Goal: Contribute content: Contribute content

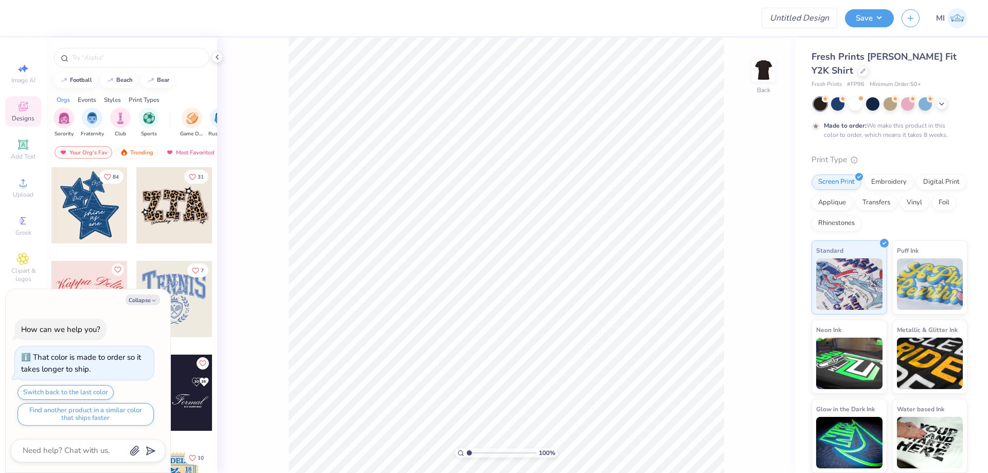
type textarea "x"
click at [799, 21] on input "Design Title" at bounding box center [787, 18] width 101 height 21
paste input "FPS239851"
type input "FPS239851"
type textarea "x"
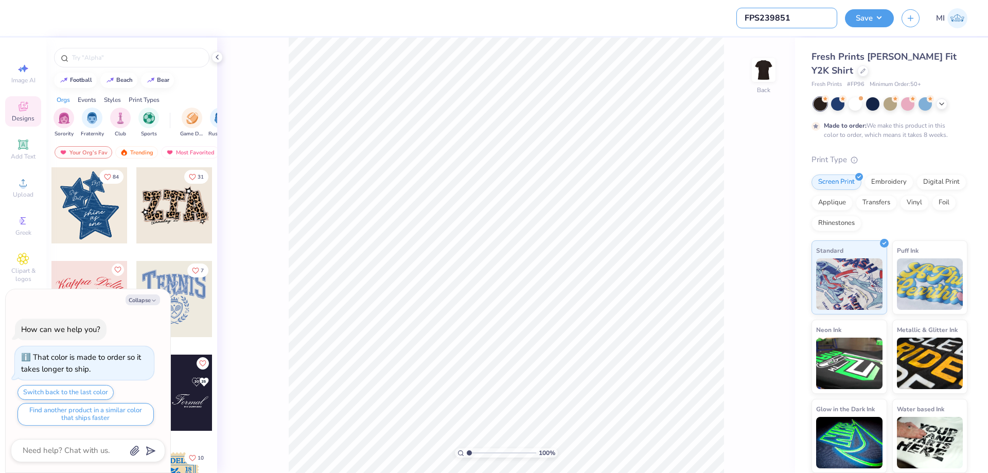
type input "FPS239851"
click at [645, 31] on div at bounding box center [391, 18] width 726 height 36
click at [144, 301] on button "Collapse" at bounding box center [143, 299] width 34 height 11
type textarea "x"
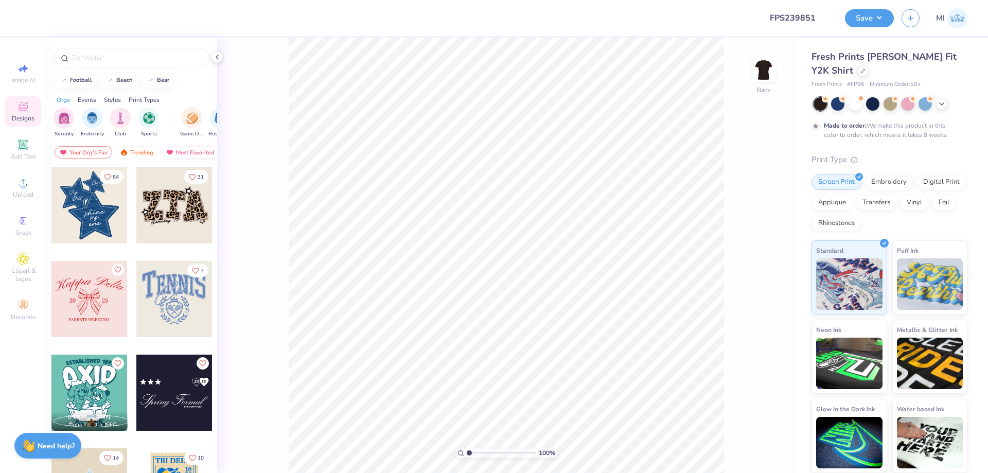
click at [175, 147] on div "Most Favorited" at bounding box center [190, 152] width 58 height 12
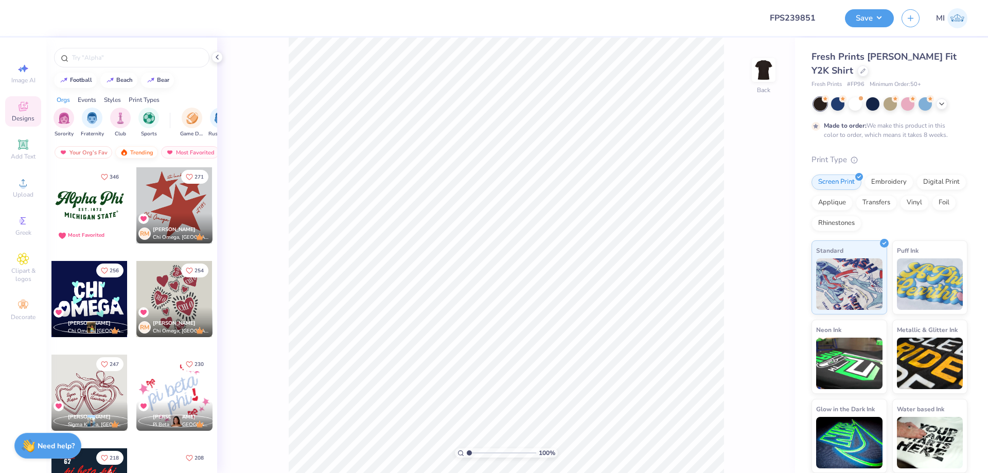
click at [150, 150] on div "Trending" at bounding box center [136, 152] width 43 height 12
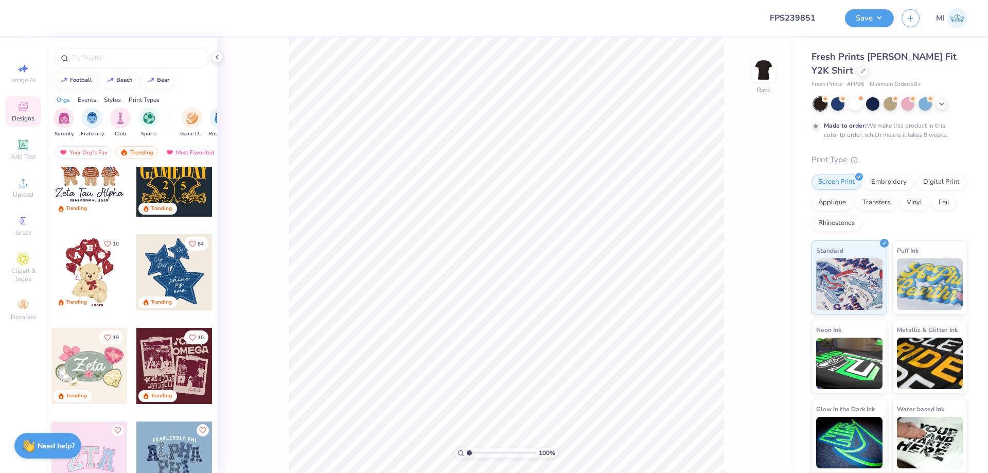
scroll to position [124, 0]
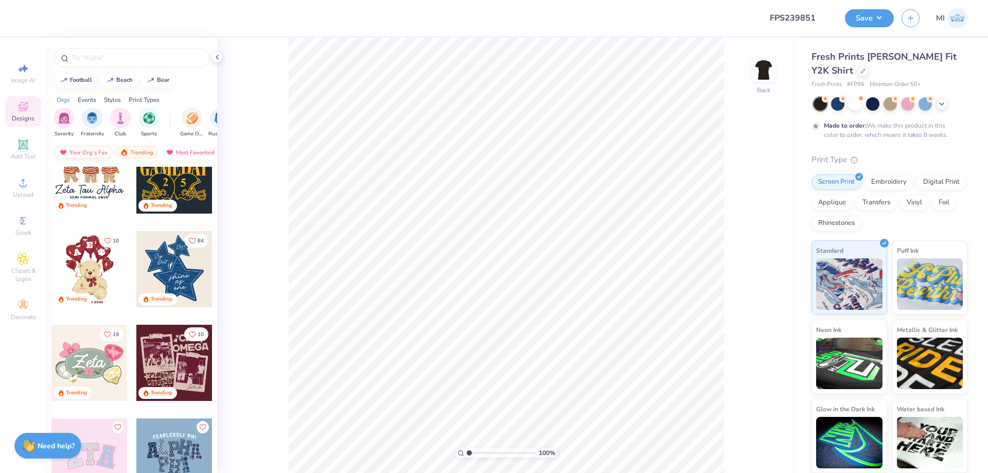
click at [82, 153] on div "Your Org's Fav" at bounding box center [84, 152] width 58 height 12
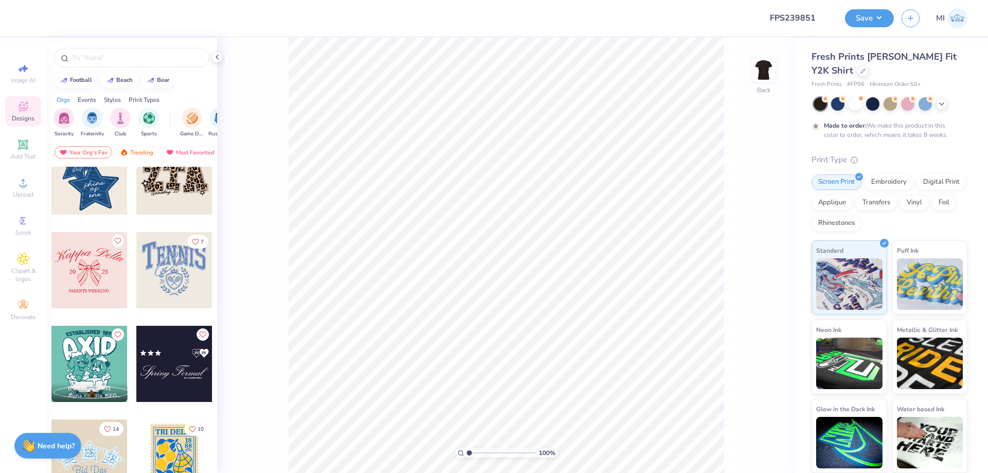
scroll to position [0, 0]
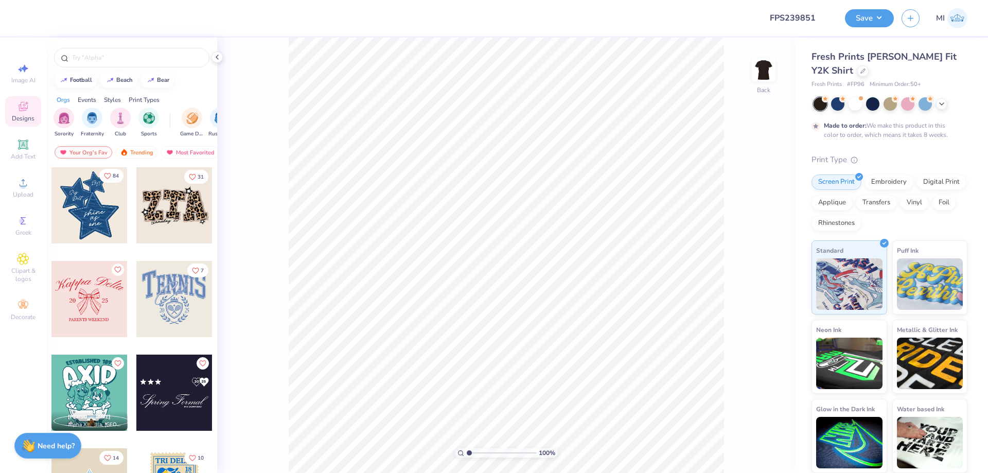
click at [106, 177] on icon "Like" at bounding box center [107, 176] width 6 height 6
click at [139, 150] on div "Trending" at bounding box center [136, 152] width 43 height 12
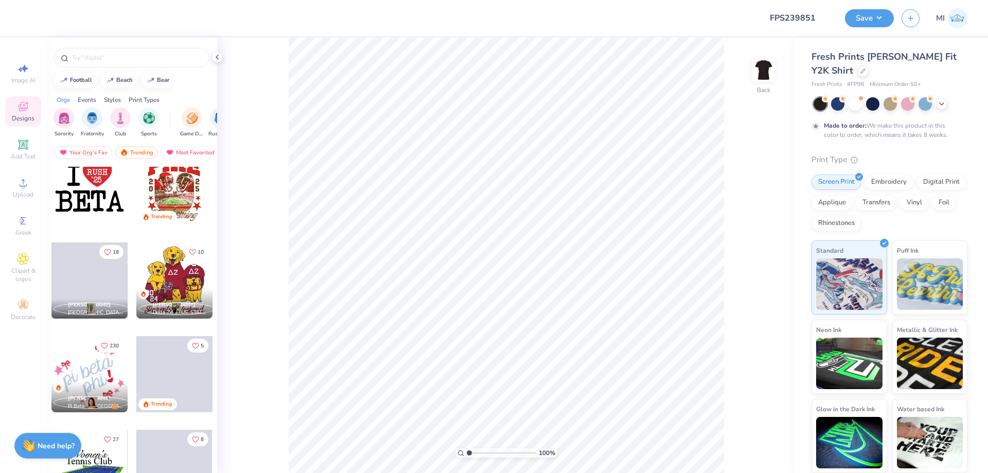
scroll to position [4200, 0]
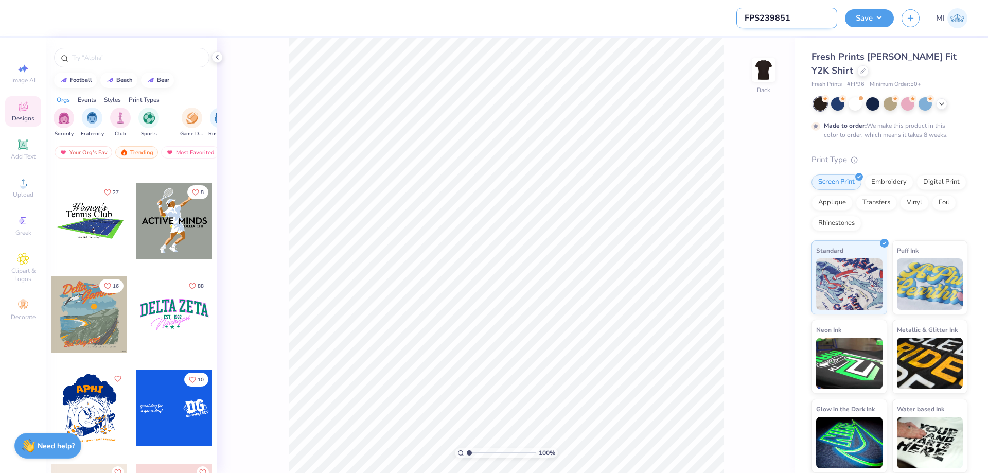
click at [809, 22] on input "FPS239851" at bounding box center [787, 18] width 101 height 21
click at [13, 188] on div "Upload" at bounding box center [23, 187] width 36 height 30
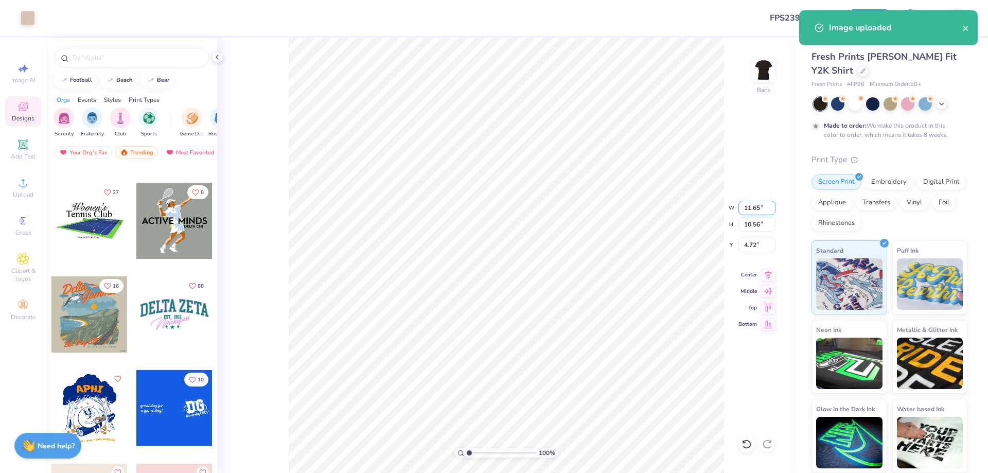
click at [761, 205] on input "11.65" at bounding box center [757, 208] width 37 height 14
type input "11.70"
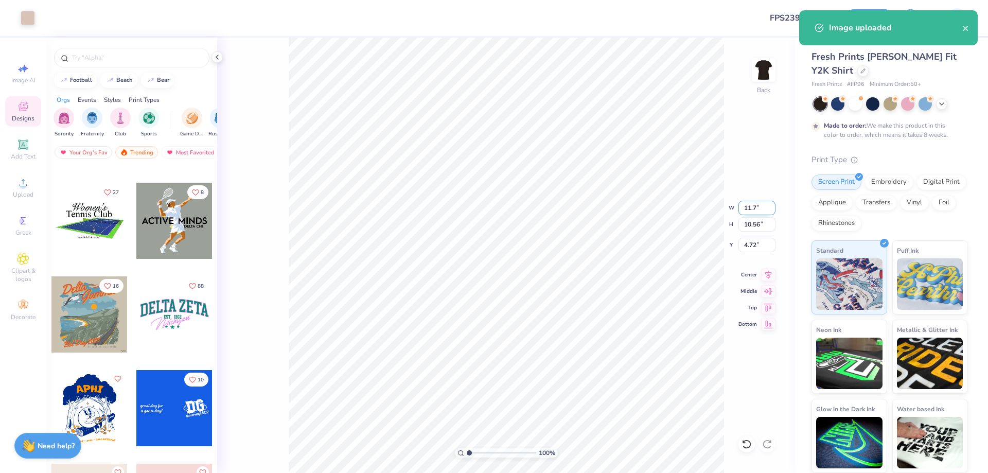
type input "10.60"
type input "4.70"
click at [762, 205] on input "11.70" at bounding box center [757, 208] width 37 height 14
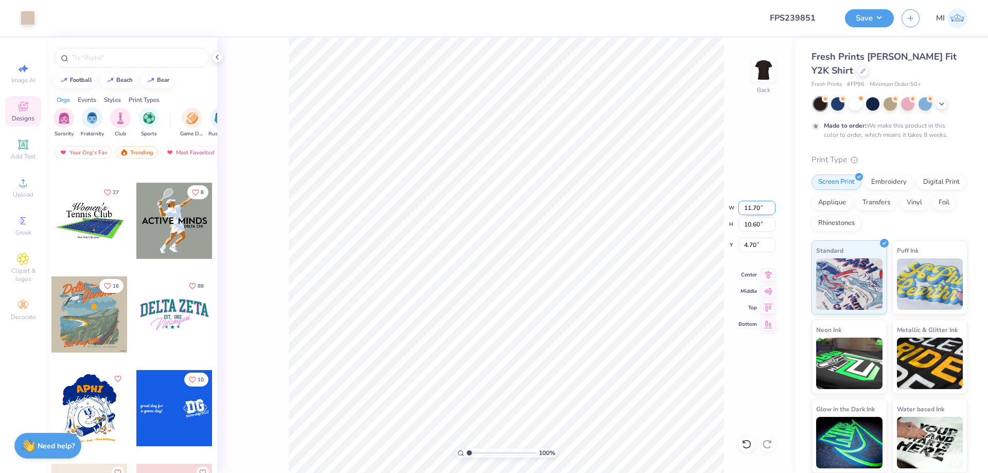
click at [762, 205] on input "11.70" at bounding box center [757, 208] width 37 height 14
type input "7.00"
type input "6.35"
type input "6.83"
drag, startPoint x: 757, startPoint y: 208, endPoint x: 725, endPoint y: 206, distance: 32.5
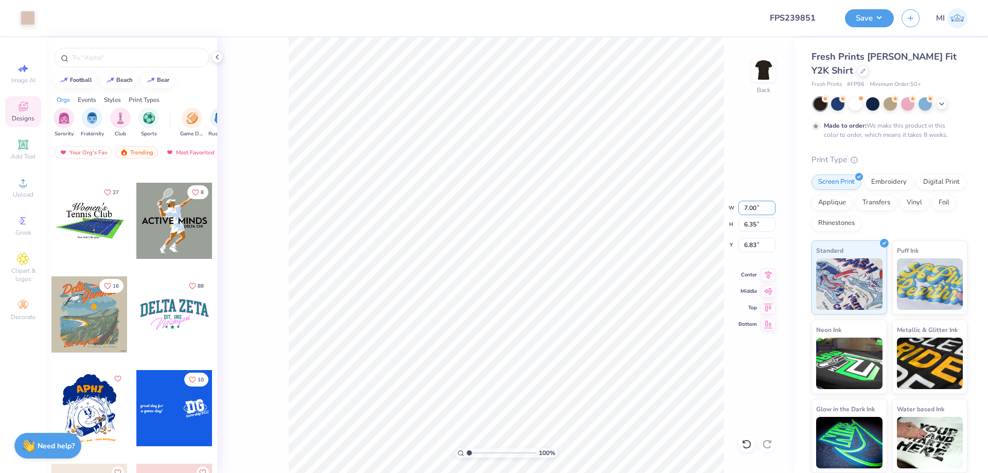
click at [739, 206] on input "7.00" at bounding box center [757, 208] width 37 height 14
type input "6.00"
type input "5.44"
click at [754, 249] on input "7.28" at bounding box center [757, 245] width 37 height 14
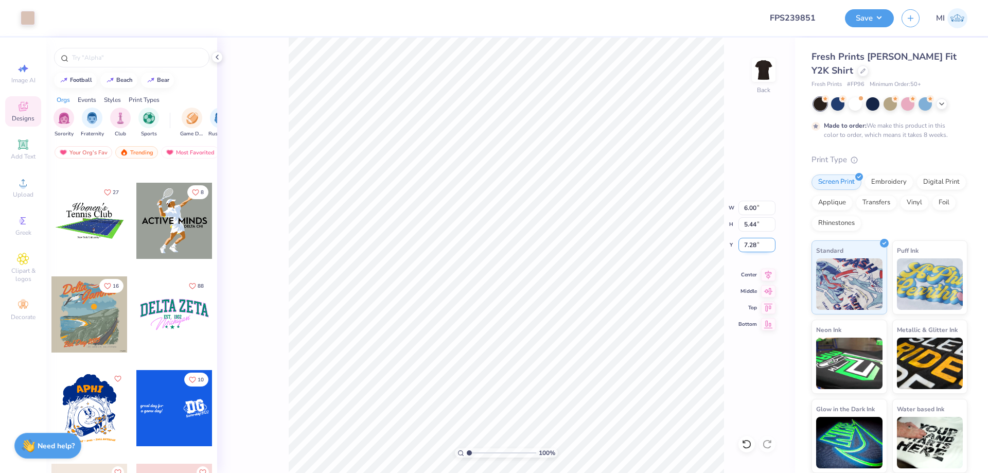
click at [754, 249] on input "7.28" at bounding box center [757, 245] width 37 height 14
drag, startPoint x: 754, startPoint y: 249, endPoint x: 684, endPoint y: 238, distance: 70.8
click at [739, 238] on input "4" at bounding box center [757, 245] width 37 height 14
drag, startPoint x: 762, startPoint y: 243, endPoint x: 694, endPoint y: 245, distance: 68.0
click at [739, 245] on input "3.00" at bounding box center [757, 245] width 37 height 14
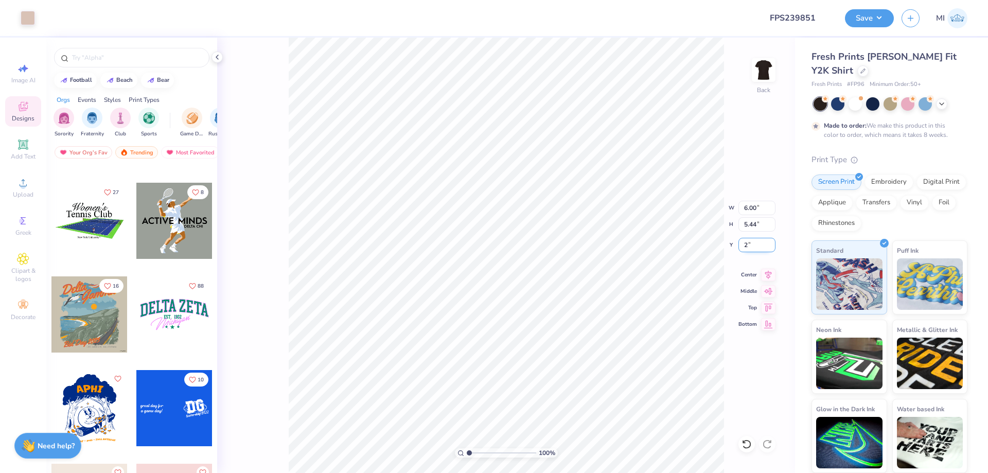
type input "2.00"
type input "1.26"
type textarea "x"
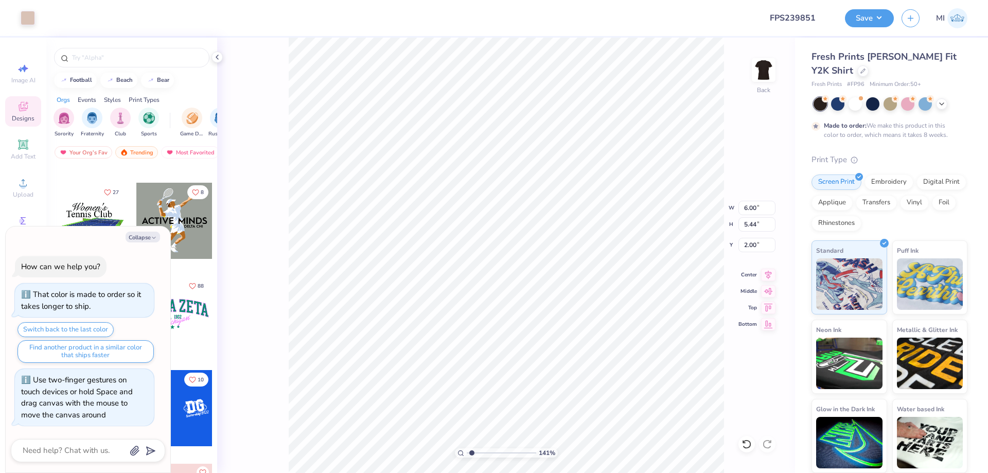
click at [472, 453] on input "range" at bounding box center [501, 452] width 69 height 9
type input "1.41"
click at [21, 149] on icon at bounding box center [23, 144] width 12 height 12
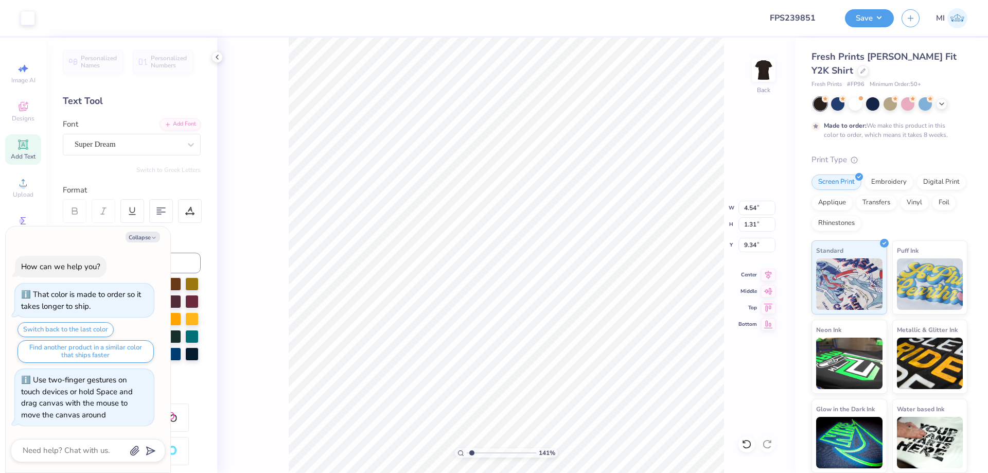
type textarea "x"
type input "4.54"
type input "1.31"
type input "9.34"
click at [154, 239] on icon "button" at bounding box center [154, 238] width 6 height 6
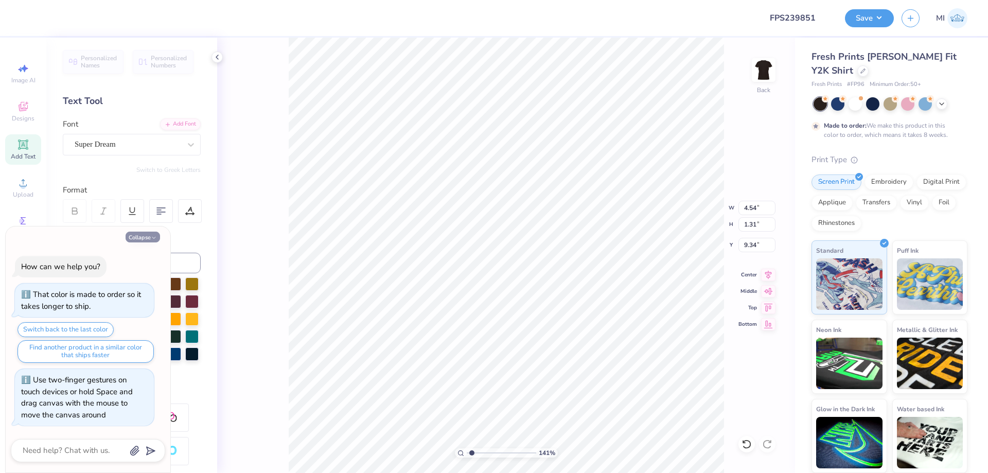
type textarea "x"
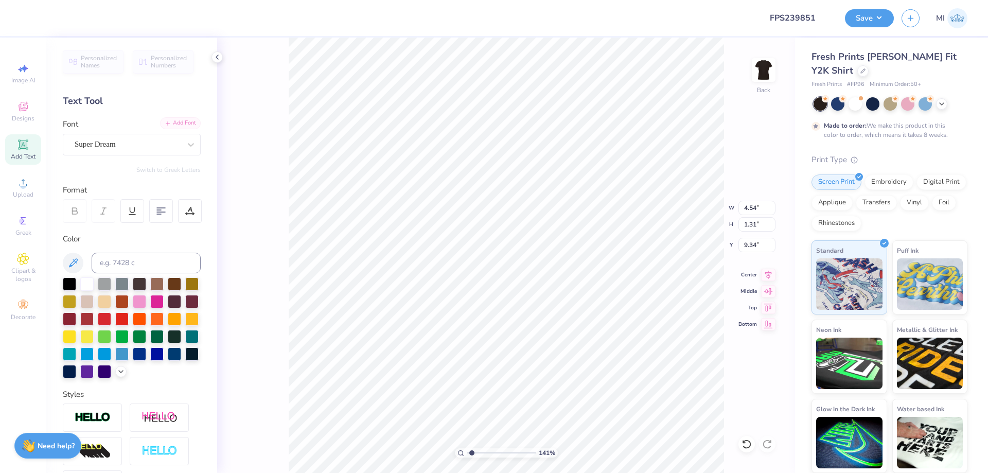
click at [184, 123] on div "Add Font" at bounding box center [180, 123] width 41 height 12
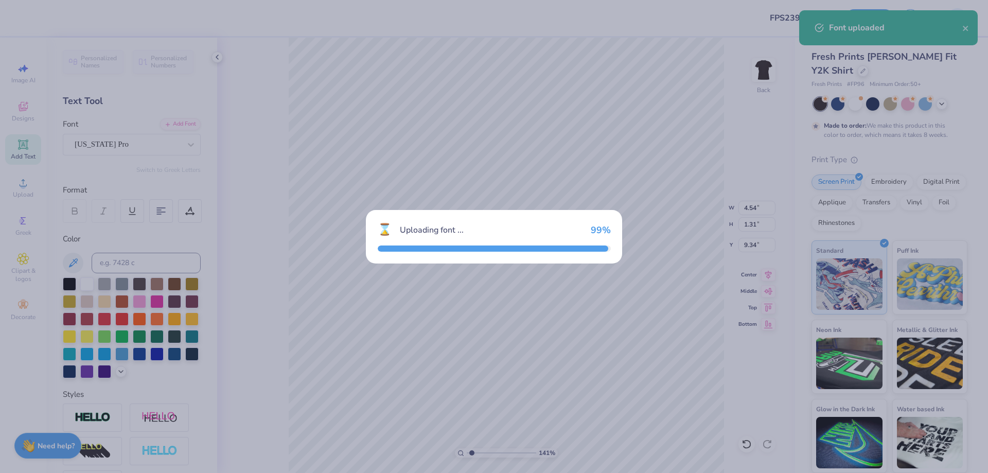
type input "4.85"
type input "1.30"
type input "9.35"
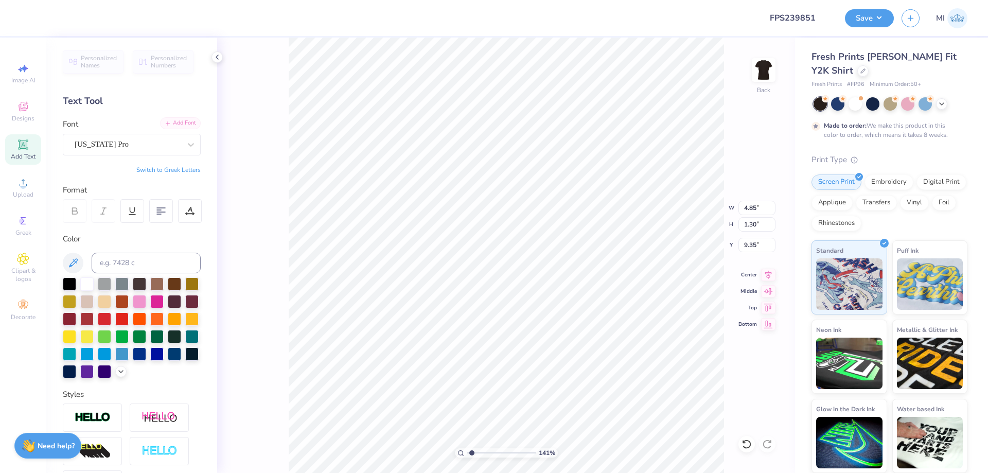
click at [184, 123] on div "Add Font" at bounding box center [180, 123] width 41 height 12
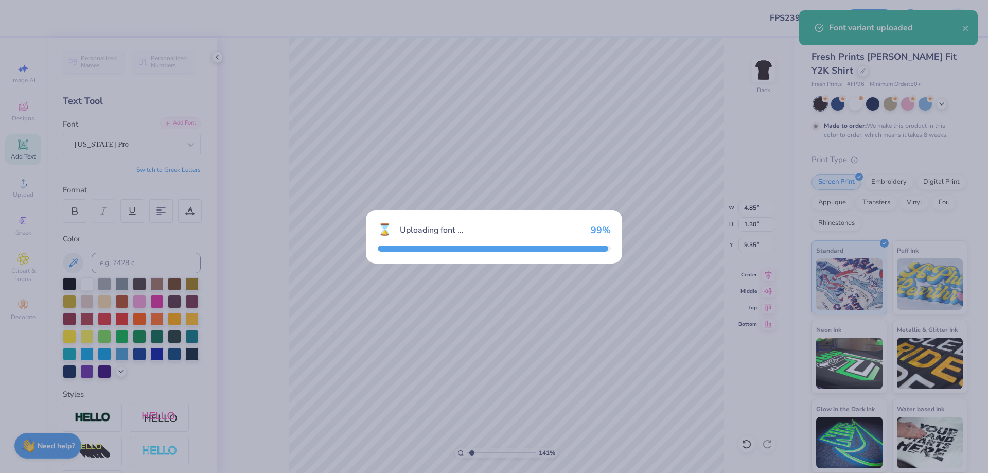
type input "5.41"
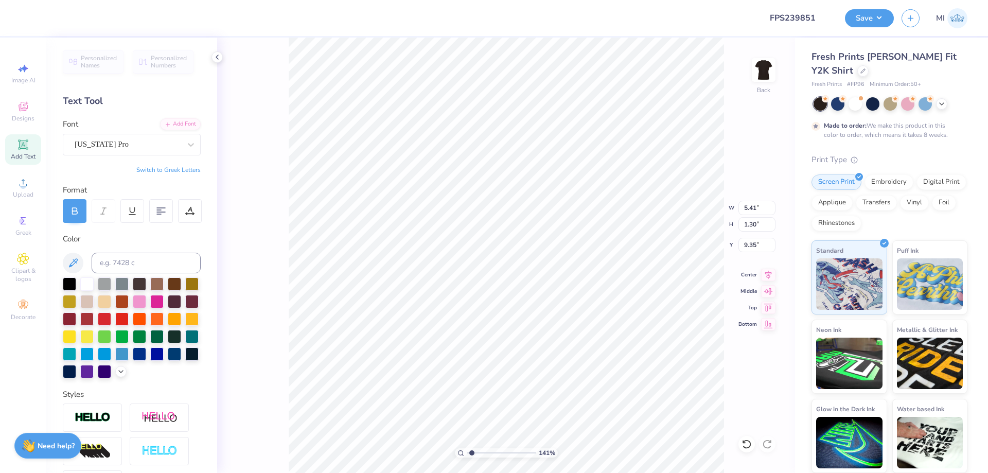
scroll to position [0, 0]
type textarea "ALPHA"
type input "10.91"
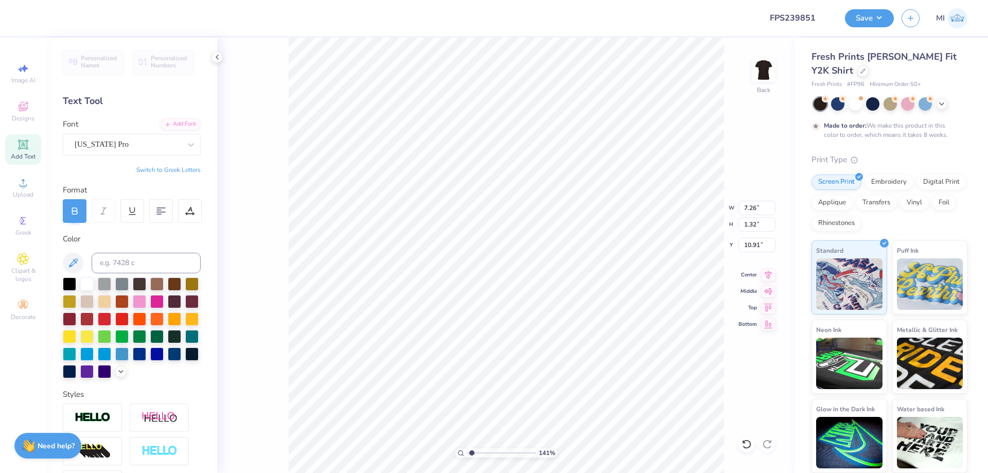
type textarea "PHI"
click at [757, 202] on input "7.26" at bounding box center [757, 208] width 37 height 14
type input "3.00"
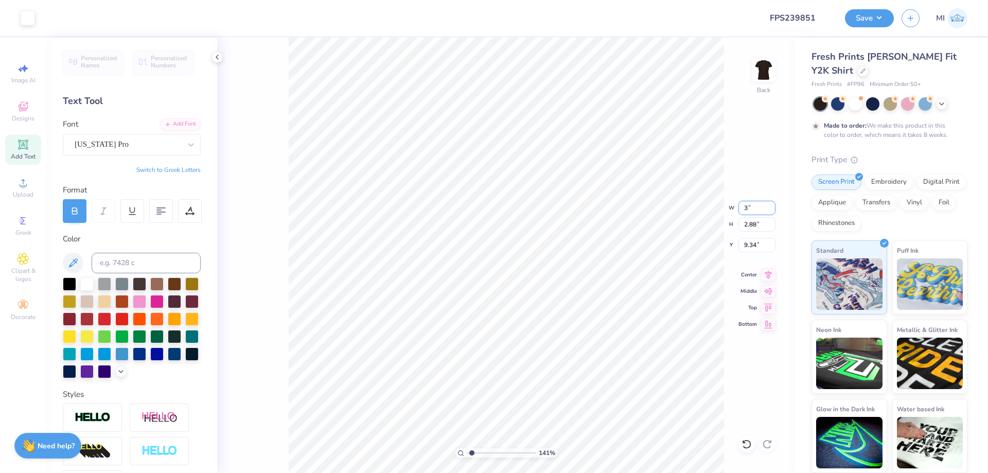
type input "1.19"
type input "3.98"
click at [480, 452] on input "range" at bounding box center [501, 452] width 69 height 9
drag, startPoint x: 480, startPoint y: 452, endPoint x: 498, endPoint y: 450, distance: 17.6
click at [498, 450] on input "range" at bounding box center [501, 452] width 69 height 9
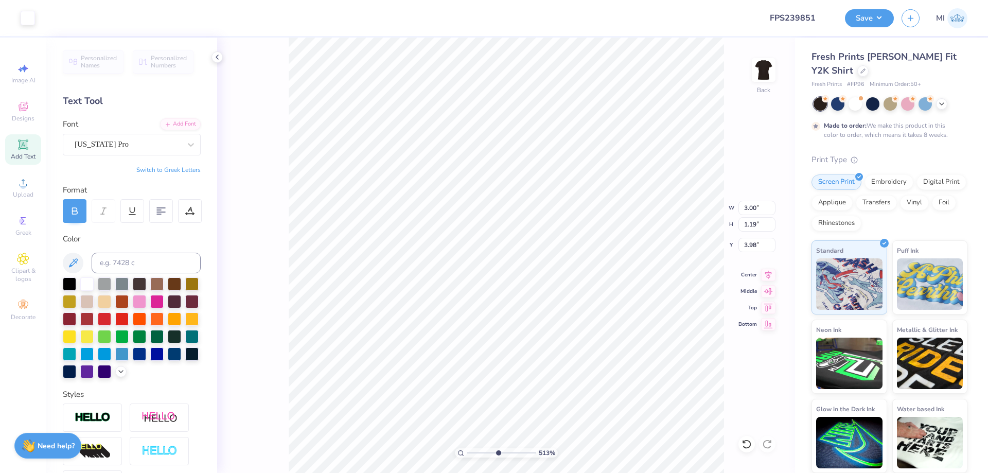
type input "5.13"
type input "3.88"
drag, startPoint x: 758, startPoint y: 208, endPoint x: 704, endPoint y: 213, distance: 54.8
click at [739, 213] on input "3.00" at bounding box center [757, 208] width 37 height 14
type input "3.50"
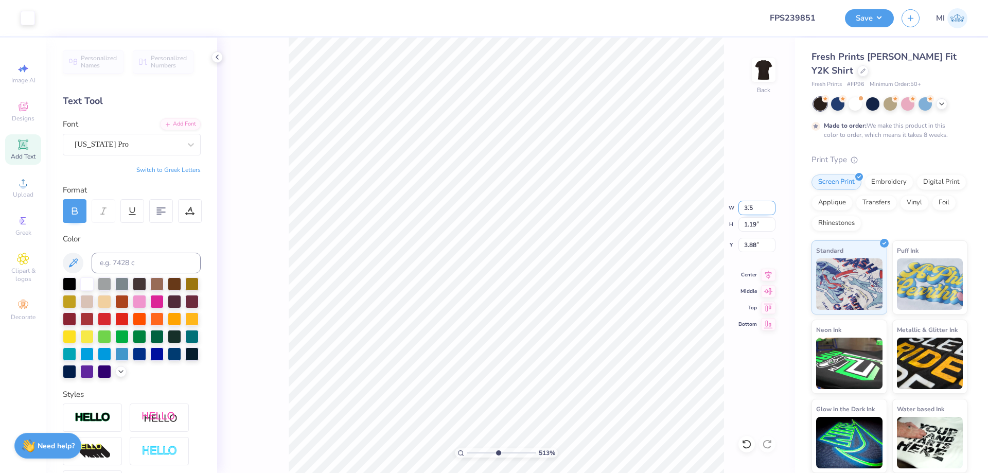
type input "1.39"
type input "3.78"
type input "3.20"
type input "1.27"
type input "3.84"
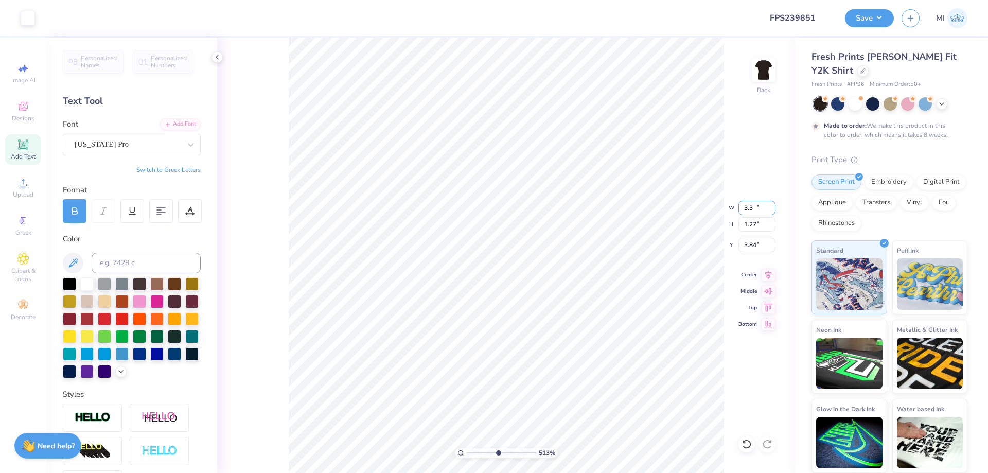
type input "3.30"
type input "1.31"
type input "3.82"
type input "6.00"
type input "5.44"
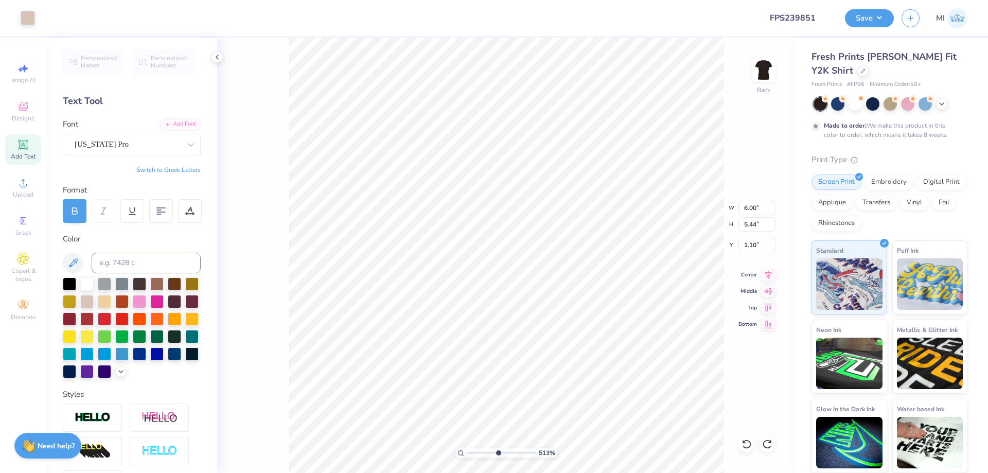
type input "2.00"
type input "1.70"
type input "0.59"
type input "4.54"
type input "6.00"
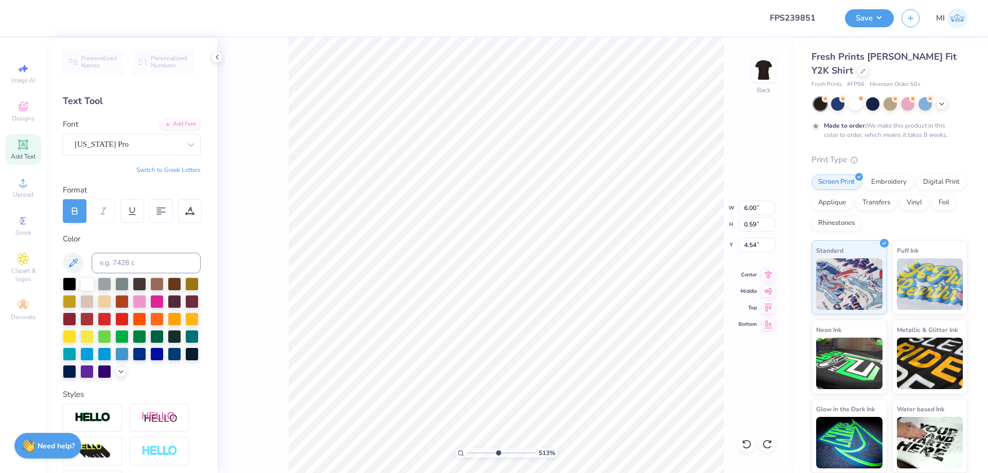
type input "5.44"
type input "2.00"
type input "3.30"
type input "0.60"
type input "3.82"
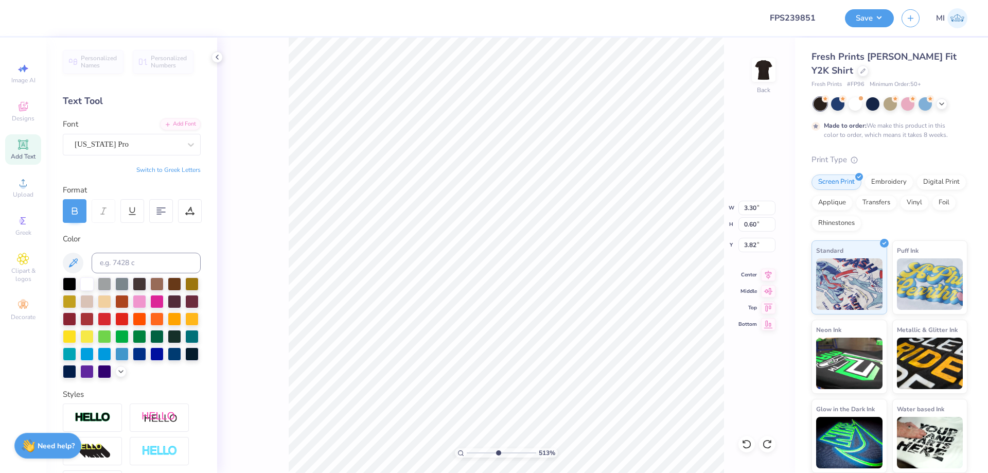
type input "1.31"
click at [140, 266] on input at bounding box center [146, 263] width 109 height 21
click at [29, 21] on div at bounding box center [28, 17] width 14 height 14
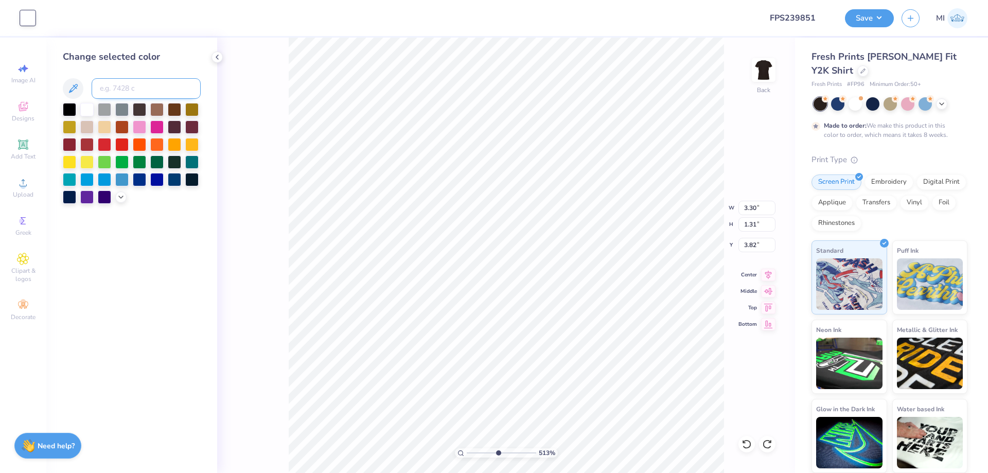
click at [152, 95] on input at bounding box center [146, 88] width 109 height 21
type input "4755"
type input "6.00"
type input "5.44"
type input "2.00"
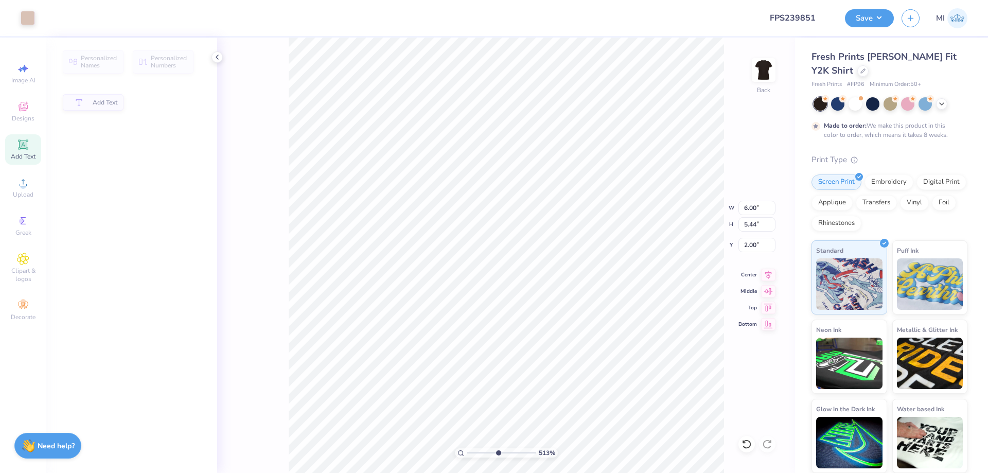
type input "1.70"
type input "0.59"
type input "4.54"
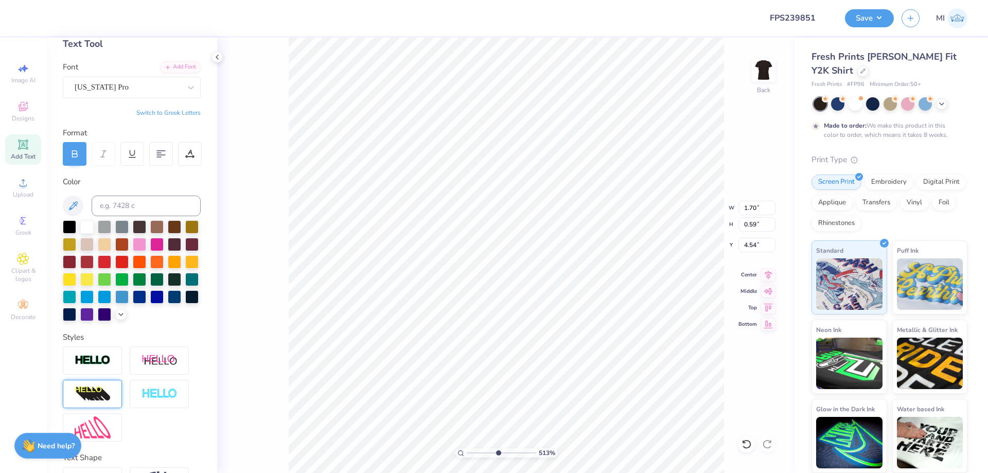
scroll to position [62, 0]
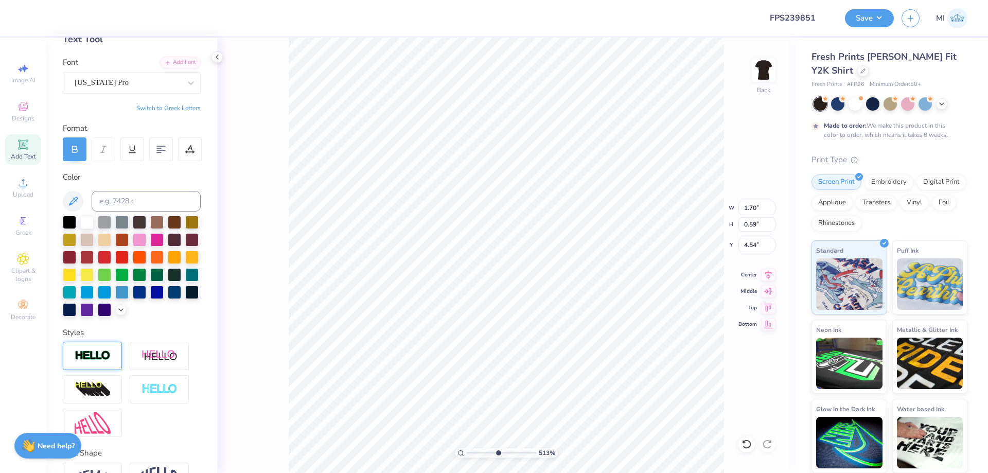
click at [96, 356] on img at bounding box center [93, 356] width 36 height 12
type input "1.71"
type input "0.60"
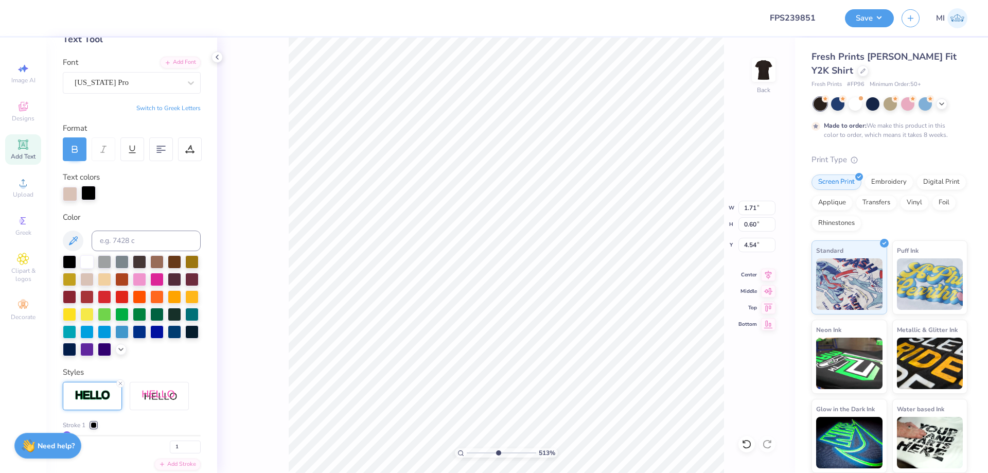
click at [90, 195] on div at bounding box center [88, 193] width 14 height 14
click at [139, 262] on div at bounding box center [139, 260] width 13 height 13
drag, startPoint x: 184, startPoint y: 443, endPoint x: 152, endPoint y: 434, distance: 33.6
click at [170, 441] on input "1" at bounding box center [185, 447] width 31 height 13
type input "3"
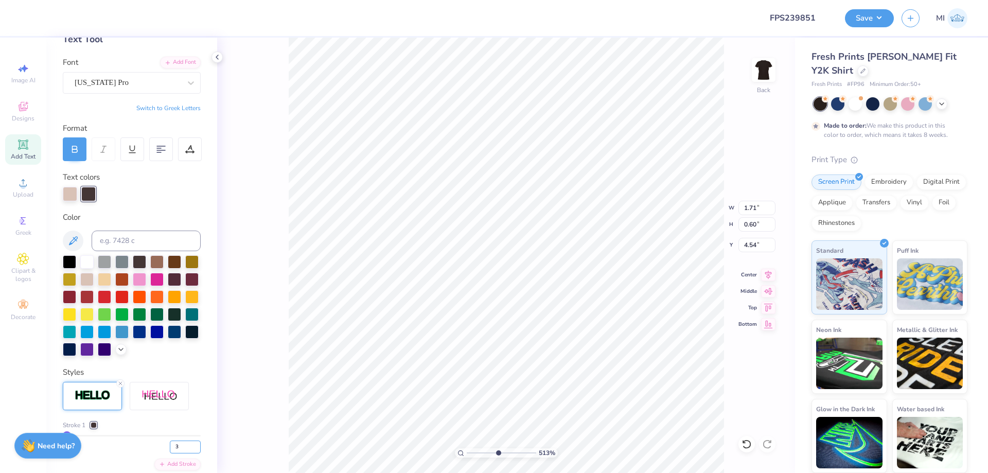
type input "3"
type input "1.73"
type input "0.62"
type input "4.53"
drag, startPoint x: 157, startPoint y: 447, endPoint x: 130, endPoint y: 449, distance: 26.8
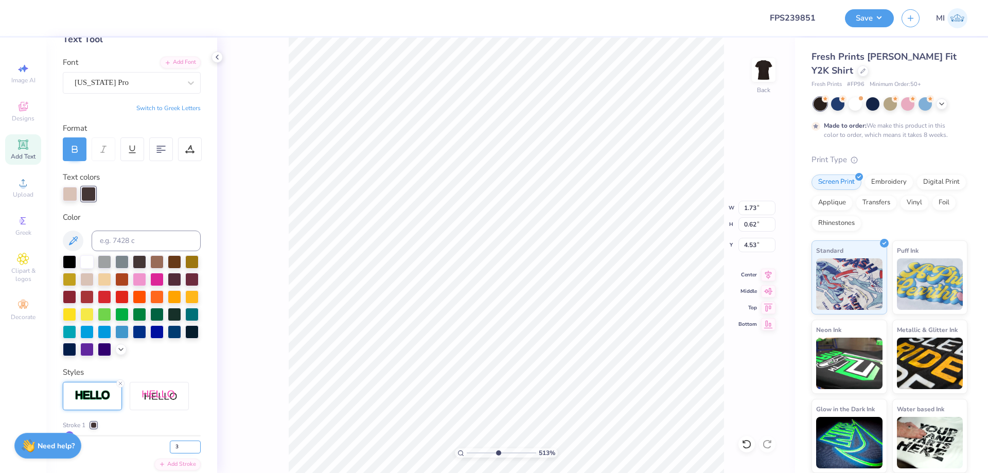
click at [170, 449] on input "3" at bounding box center [185, 447] width 31 height 13
type input "2"
type input "1.72"
type input "0.61"
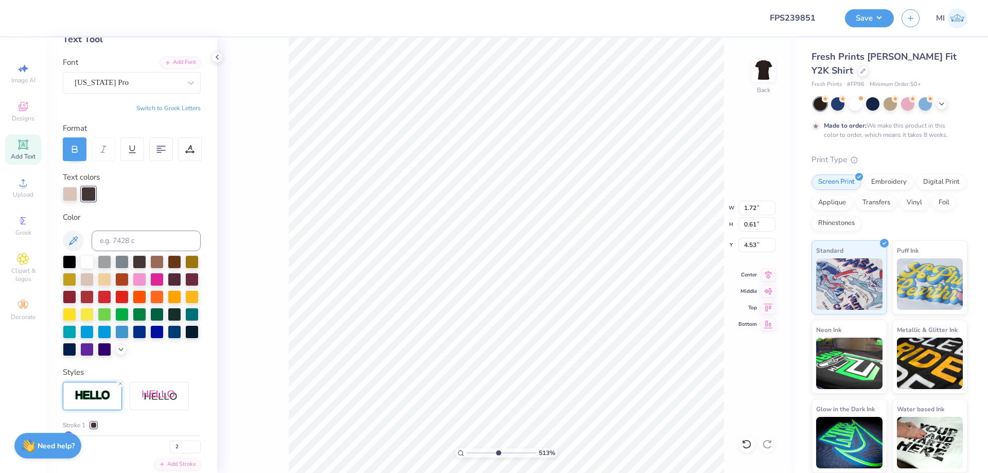
type input "3.30"
type input "0.60"
type input "3.82"
type input "3.31"
type input "0.61"
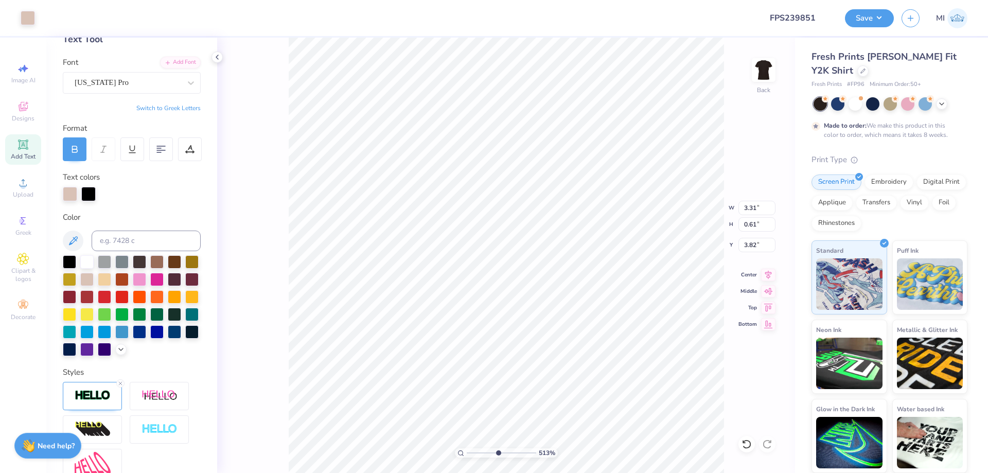
type input "6.00"
type input "5.44"
type input "2.00"
type input "3.31"
type input "0.61"
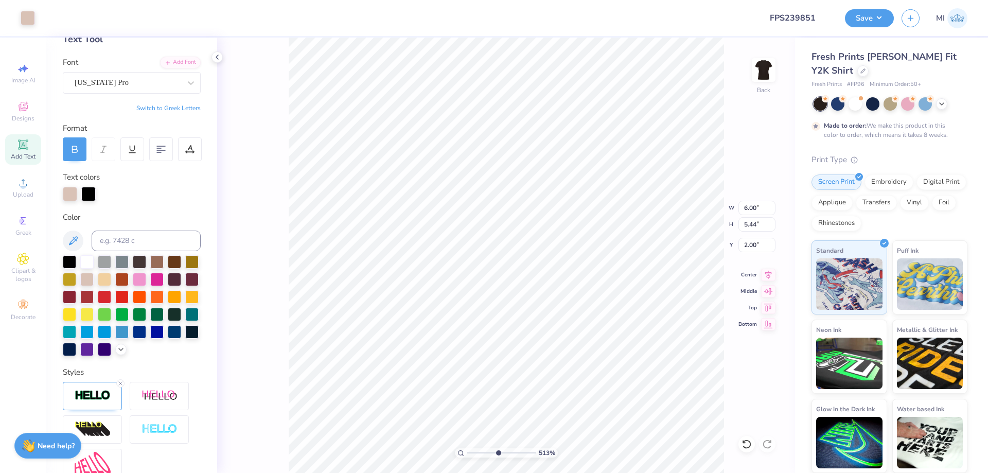
type input "3.82"
click at [91, 196] on div at bounding box center [88, 193] width 14 height 14
click at [142, 265] on div at bounding box center [139, 260] width 13 height 13
click at [174, 282] on div at bounding box center [174, 278] width 13 height 13
type input "1.72"
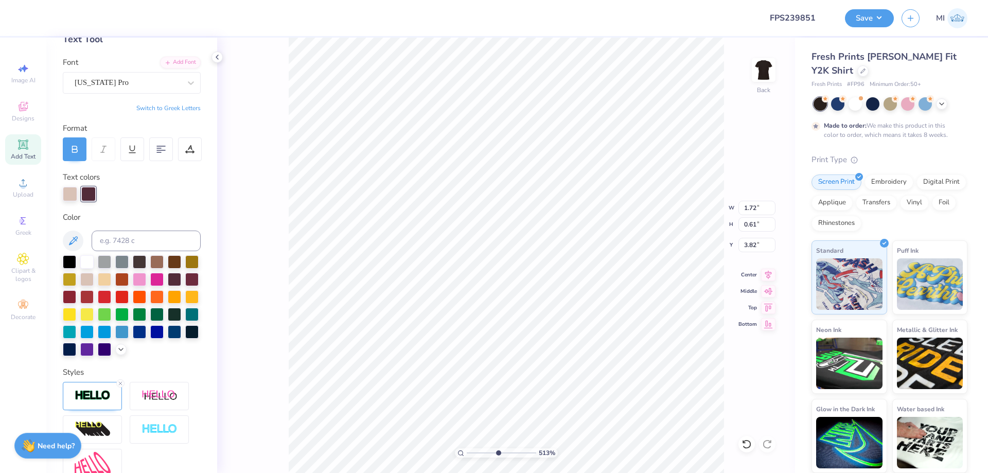
type input "4.53"
click at [173, 279] on div at bounding box center [174, 278] width 13 height 13
type input "6.00"
type input "5.44"
type input "2.00"
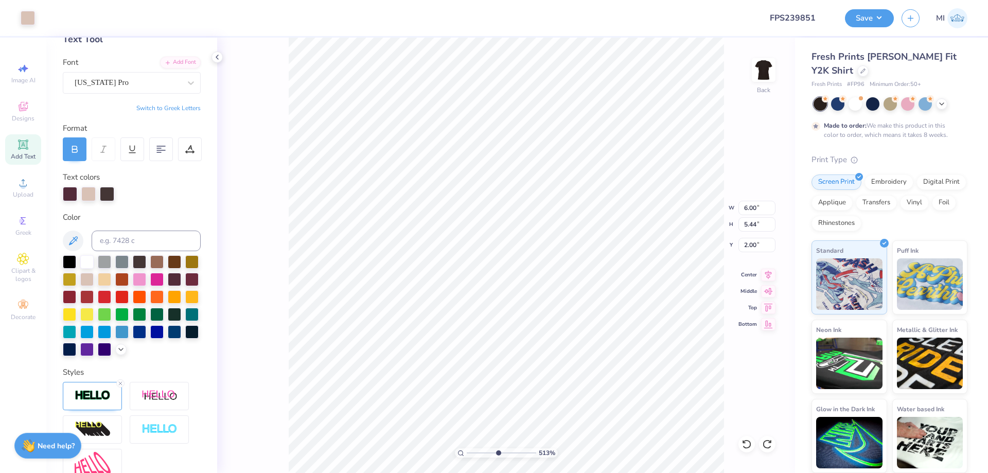
type input "1.72"
type input "0.61"
type input "4.53"
click at [84, 190] on div at bounding box center [88, 193] width 14 height 14
click at [139, 262] on div at bounding box center [139, 260] width 13 height 13
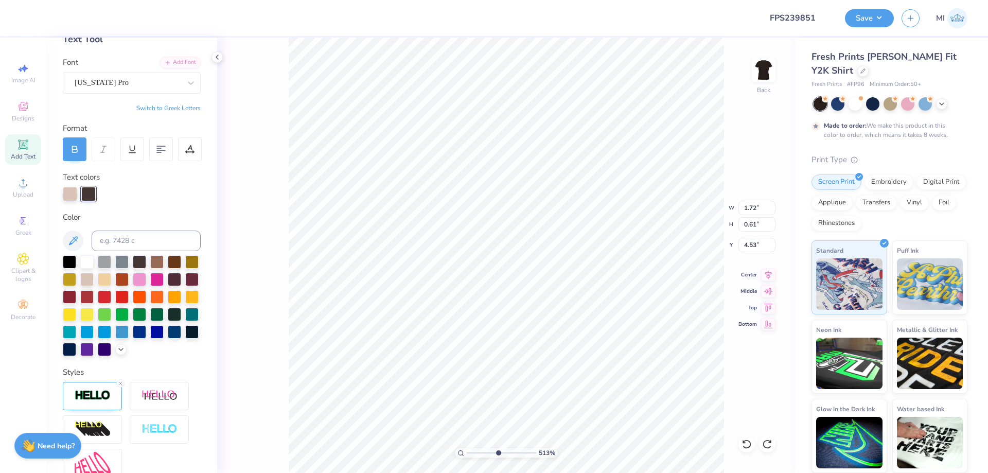
type input "3.31"
type input "3.82"
click at [86, 193] on div at bounding box center [88, 193] width 14 height 14
click at [141, 261] on div at bounding box center [139, 260] width 13 height 13
click at [101, 399] on img at bounding box center [93, 396] width 36 height 12
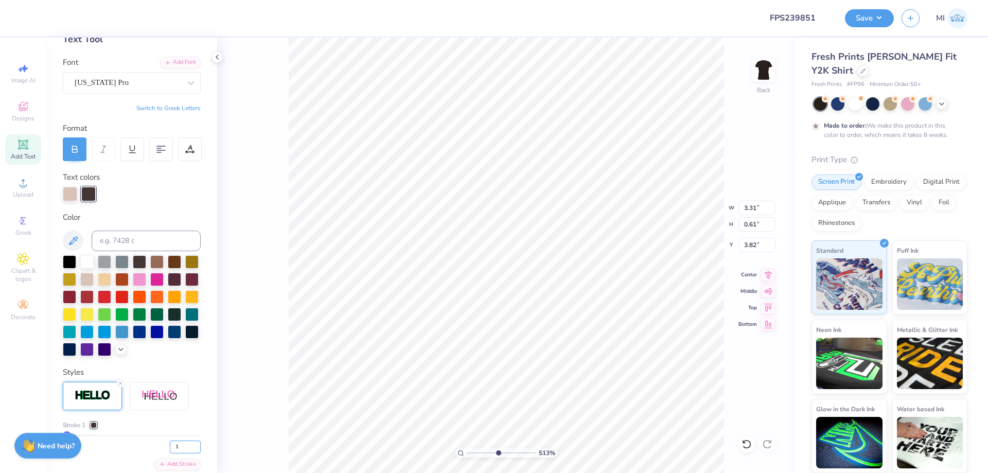
drag, startPoint x: 183, startPoint y: 444, endPoint x: 138, endPoint y: 441, distance: 44.9
click at [170, 442] on input "1" at bounding box center [185, 447] width 31 height 13
type input "2"
type input "3.32"
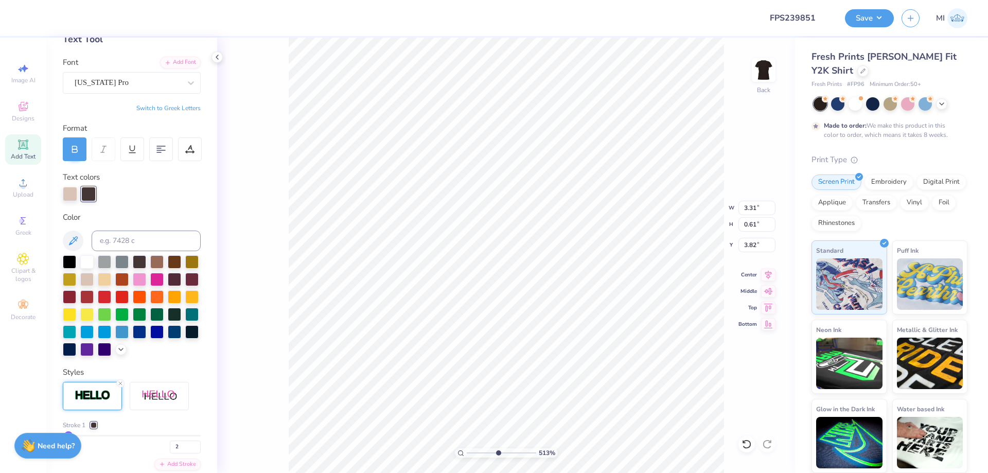
type input "0.62"
type input "3.81"
drag, startPoint x: 499, startPoint y: 454, endPoint x: 431, endPoint y: 452, distance: 68.0
click at [467, 452] on input "range" at bounding box center [501, 452] width 69 height 9
click at [475, 452] on input "range" at bounding box center [501, 452] width 69 height 9
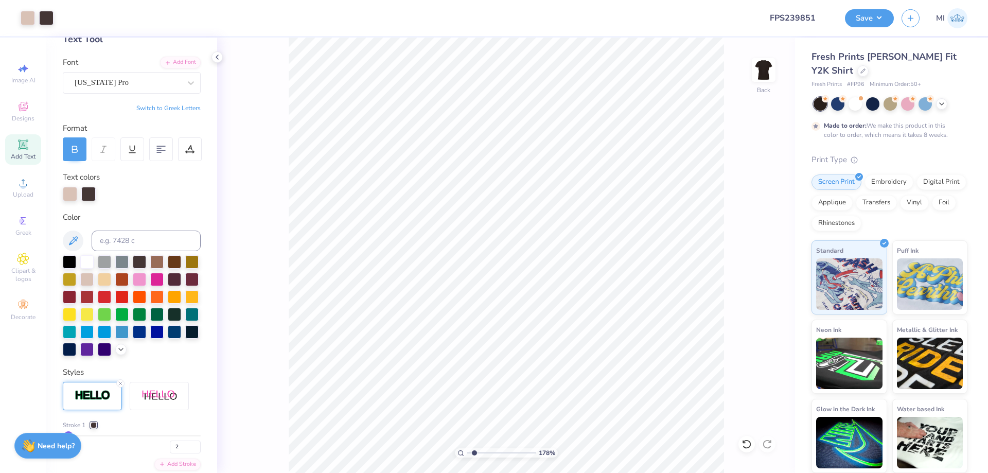
type input "1.78"
click at [861, 14] on button "Save" at bounding box center [869, 17] width 49 height 18
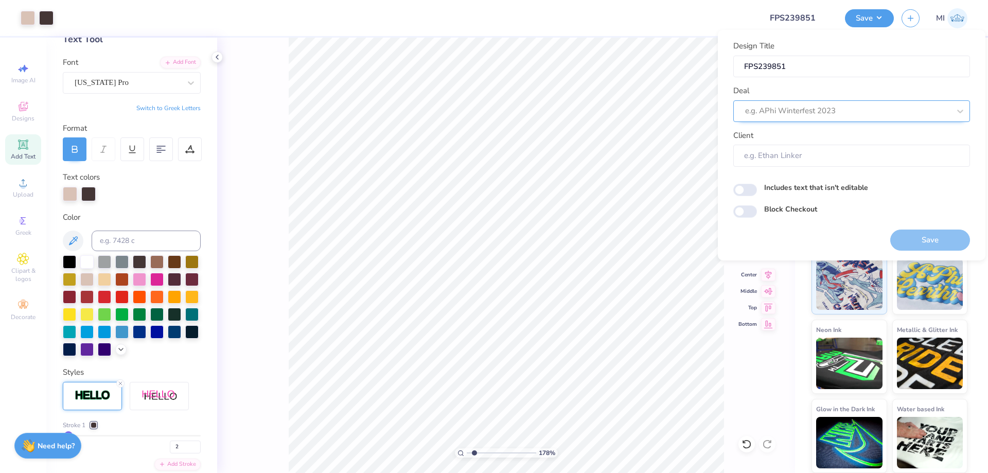
click at [873, 108] on div at bounding box center [847, 111] width 205 height 14
drag, startPoint x: 781, startPoint y: 132, endPoint x: 785, endPoint y: 136, distance: 5.5
click at [782, 133] on div "Design Tool Gallery" at bounding box center [852, 138] width 229 height 17
type input "Design Tool Gallery"
type input "Design Tool Gallery User"
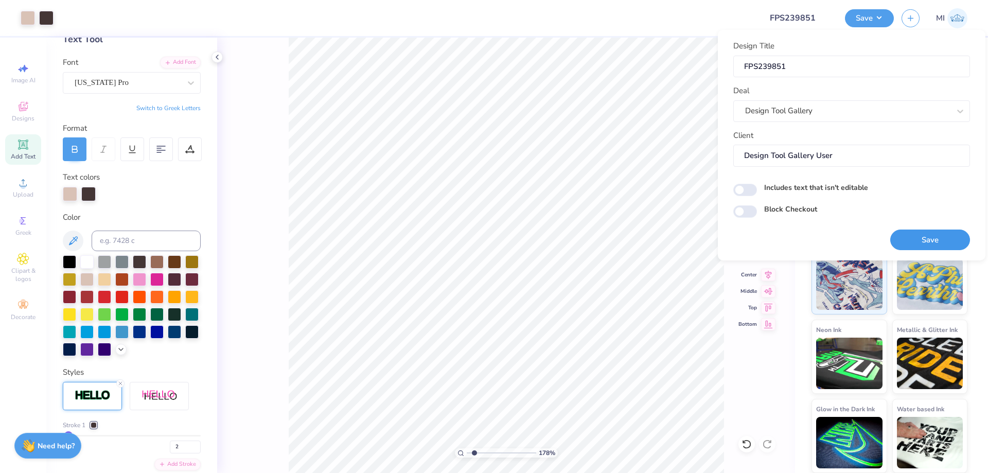
click at [942, 242] on button "Save" at bounding box center [930, 240] width 80 height 21
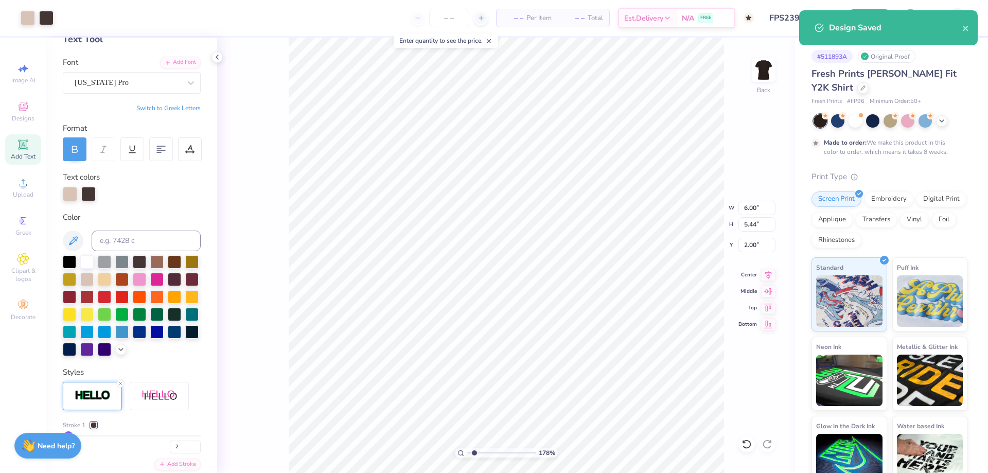
checkbox input "true"
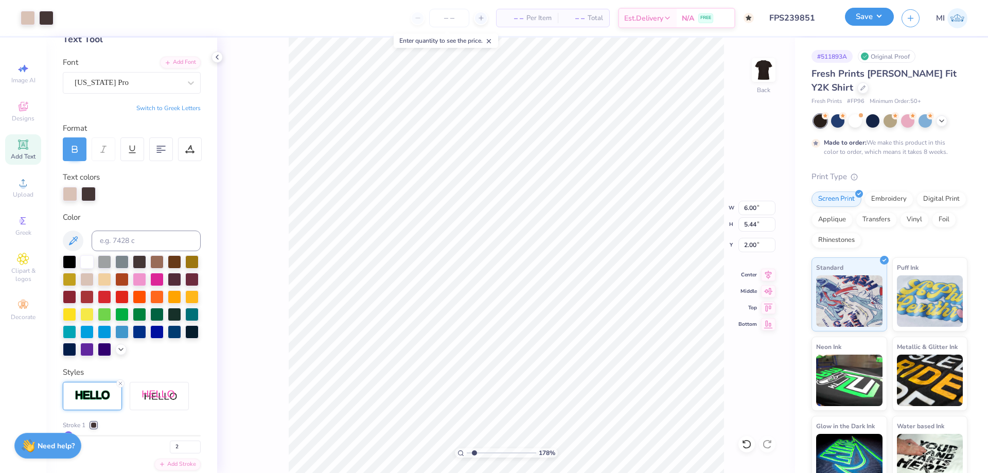
drag, startPoint x: 865, startPoint y: 13, endPoint x: 866, endPoint y: 25, distance: 11.3
click at [865, 14] on button "Save" at bounding box center [869, 17] width 49 height 18
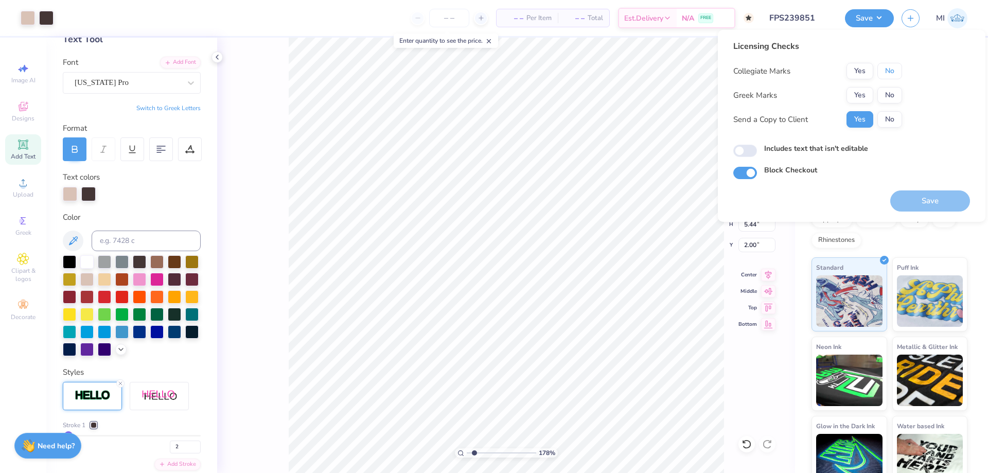
drag, startPoint x: 886, startPoint y: 74, endPoint x: 874, endPoint y: 86, distance: 16.7
click at [884, 77] on button "No" at bounding box center [890, 71] width 25 height 16
click at [864, 98] on button "Yes" at bounding box center [860, 95] width 27 height 16
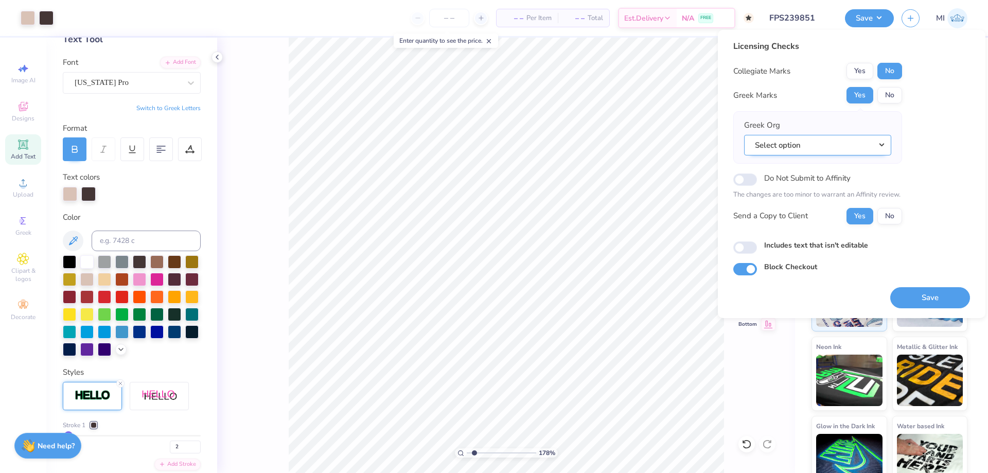
drag, startPoint x: 857, startPoint y: 141, endPoint x: 853, endPoint y: 155, distance: 14.6
click at [857, 142] on button "Select option" at bounding box center [817, 145] width 147 height 21
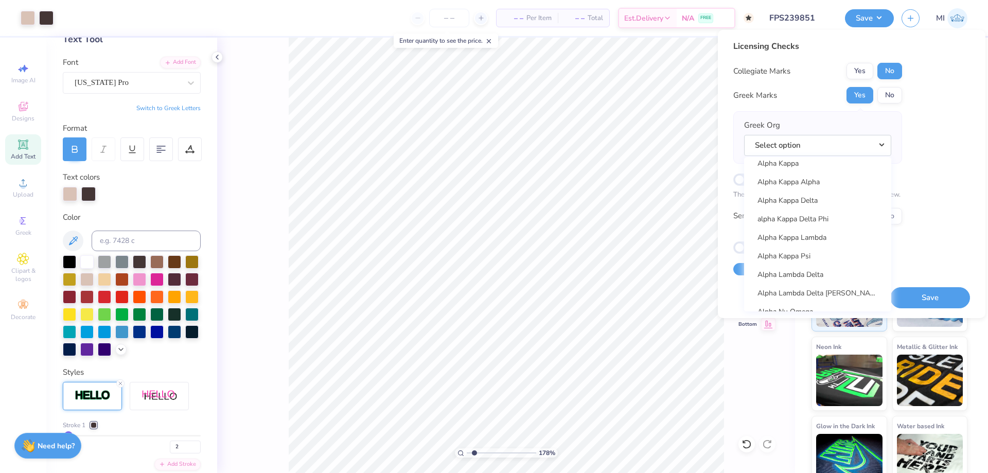
scroll to position [556, 0]
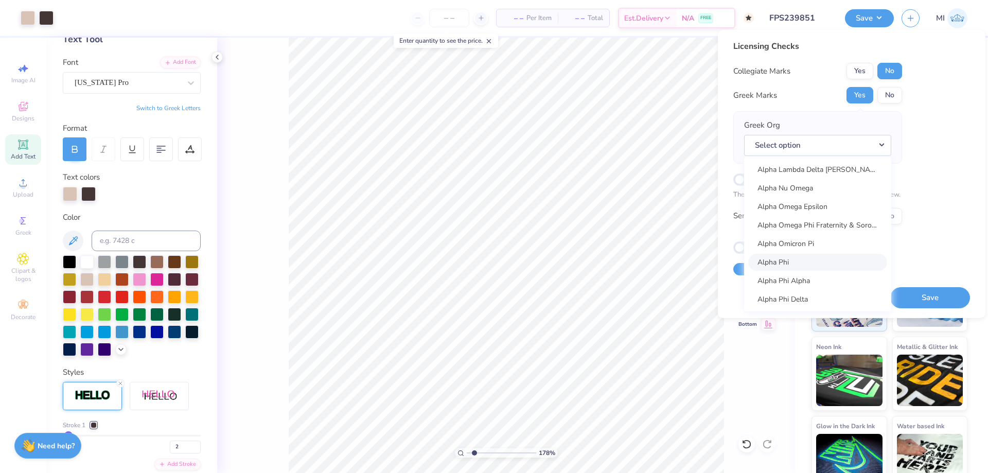
click at [815, 256] on link "Alpha Phi" at bounding box center [817, 262] width 139 height 17
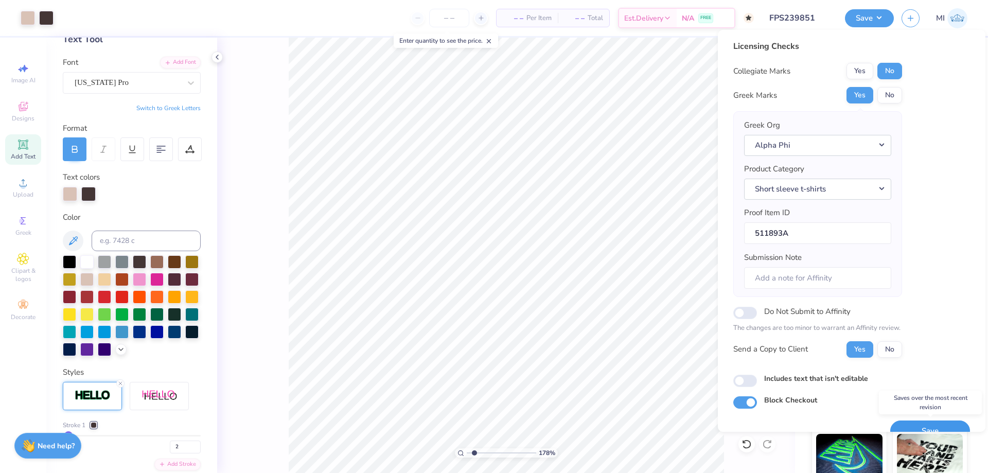
click at [949, 426] on button "Save" at bounding box center [930, 431] width 80 height 21
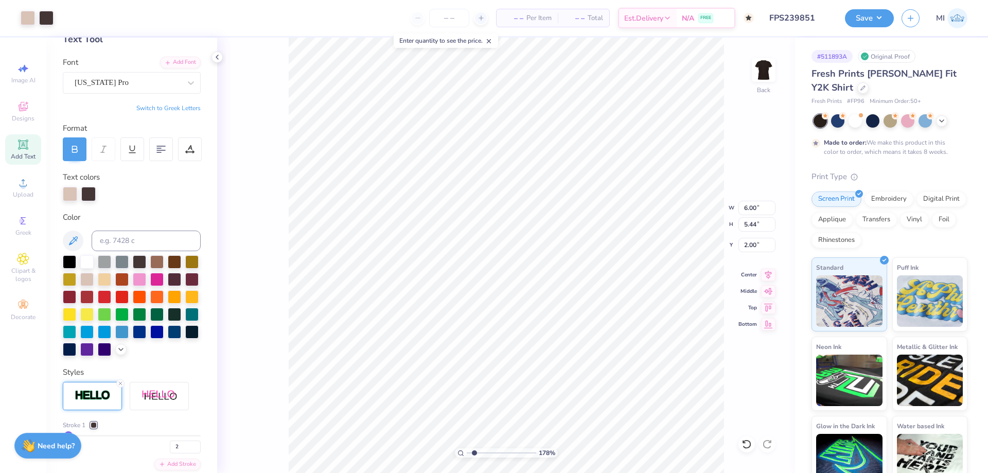
click at [871, 28] on div "Save MI" at bounding box center [916, 18] width 143 height 36
click at [870, 23] on button "Save" at bounding box center [869, 17] width 49 height 18
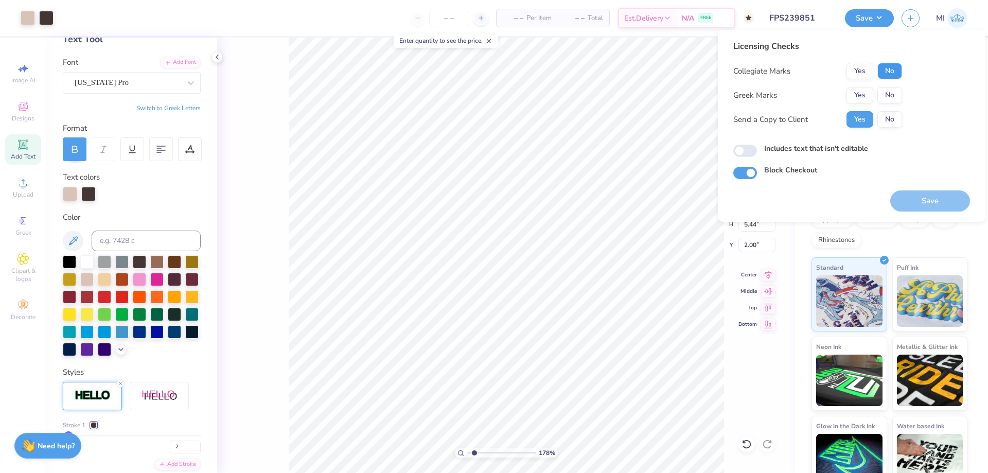
click at [889, 72] on button "No" at bounding box center [890, 71] width 25 height 16
click at [867, 93] on button "Yes" at bounding box center [860, 95] width 27 height 16
